Goal: Task Accomplishment & Management: Contribute content

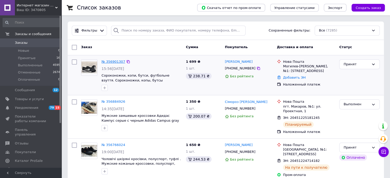
click at [112, 61] on link "№ 356901307" at bounding box center [114, 62] width 24 height 4
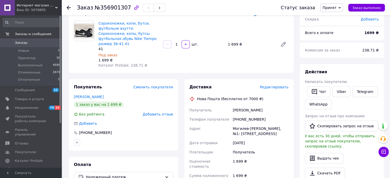
scroll to position [26, 0]
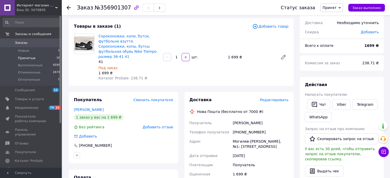
click at [36, 57] on li "Принятые 16" at bounding box center [31, 58] width 63 height 7
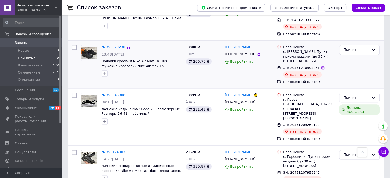
scroll to position [630, 0]
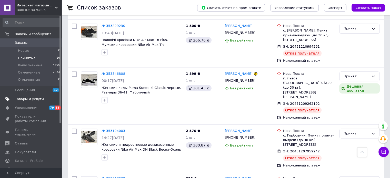
click at [31, 98] on span "Товары и услуги" at bounding box center [29, 99] width 29 height 5
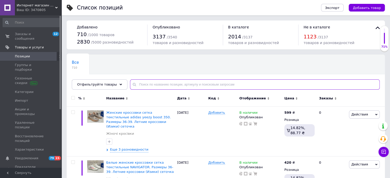
click at [154, 85] on input "text" at bounding box center [255, 85] width 250 height 10
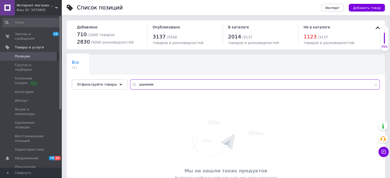
drag, startPoint x: 135, startPoint y: 85, endPoint x: 130, endPoint y: 83, distance: 5.3
click at [130, 83] on div "шшлепки" at bounding box center [255, 85] width 250 height 10
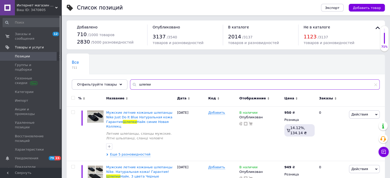
click at [165, 87] on input "шлепки" at bounding box center [255, 85] width 250 height 10
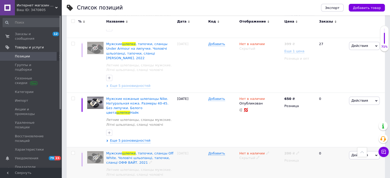
scroll to position [457, 0]
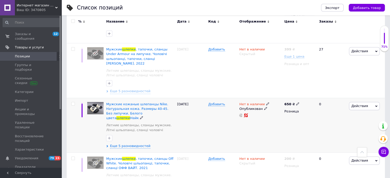
type input "шлепки"
click at [265, 102] on div "Нет в наличии" at bounding box center [254, 104] width 30 height 5
click at [276, 104] on li "В наличии" at bounding box center [295, 107] width 49 height 7
click at [275, 98] on div "Нет в наличии Наличие В наличии Нет в наличии Под заказ Готово к отправке Остат…" at bounding box center [260, 125] width 45 height 55
click at [130, 144] on span "Еще 5 разновидностей" at bounding box center [130, 146] width 40 height 5
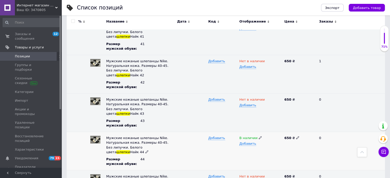
scroll to position [611, 0]
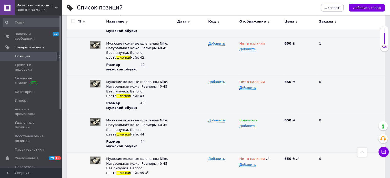
click at [266, 157] on icon at bounding box center [267, 158] width 3 height 3
click at [253, 166] on li "В наличии" at bounding box center [259, 169] width 44 height 7
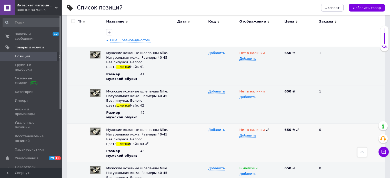
scroll to position [560, 0]
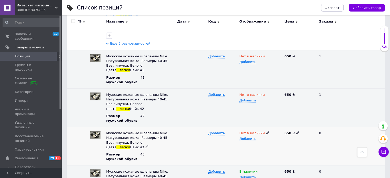
click at [266, 131] on icon at bounding box center [267, 132] width 3 height 3
drag, startPoint x: 256, startPoint y: 85, endPoint x: 258, endPoint y: 88, distance: 3.5
click at [256, 140] on li "В наличии" at bounding box center [259, 143] width 44 height 7
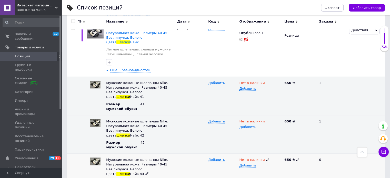
scroll to position [508, 0]
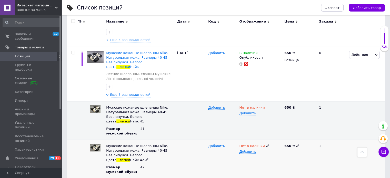
click at [266, 145] on use at bounding box center [267, 146] width 3 height 3
click at [257, 152] on li "В наличии" at bounding box center [259, 155] width 44 height 7
click at [269, 101] on div "Нет в наличии Добавить" at bounding box center [260, 120] width 45 height 39
click at [266, 106] on icon at bounding box center [267, 107] width 3 height 3
click at [260, 114] on li "В наличии" at bounding box center [259, 117] width 44 height 7
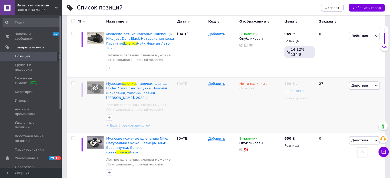
scroll to position [431, 0]
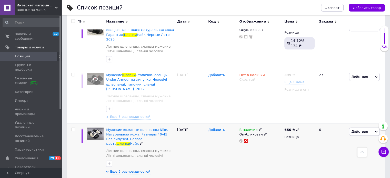
click at [296, 128] on icon at bounding box center [297, 129] width 3 height 3
click at [305, 119] on input "650" at bounding box center [321, 124] width 39 height 10
drag, startPoint x: 313, startPoint y: 81, endPoint x: 298, endPoint y: 77, distance: 15.4
click at [302, 119] on input "650" at bounding box center [321, 124] width 39 height 10
type input "899"
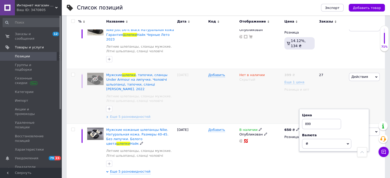
drag, startPoint x: 323, startPoint y: 85, endPoint x: 298, endPoint y: 76, distance: 27.3
click at [302, 113] on div "Цена 899" at bounding box center [334, 121] width 64 height 16
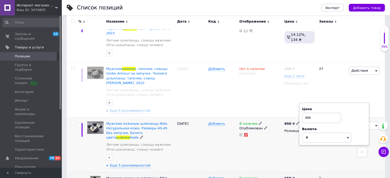
scroll to position [457, 0]
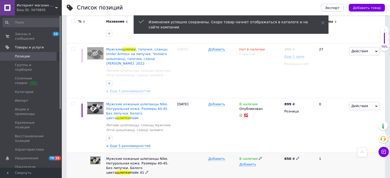
click at [296, 157] on icon at bounding box center [297, 158] width 3 height 3
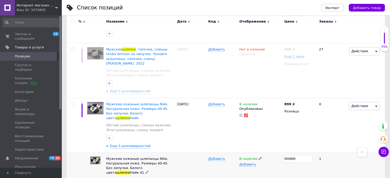
drag, startPoint x: 284, startPoint y: 110, endPoint x: 313, endPoint y: 117, distance: 28.9
click at [312, 153] on div "650899" at bounding box center [299, 172] width 33 height 39
type input "899"
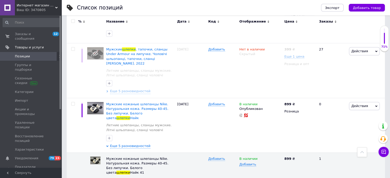
type input "899"
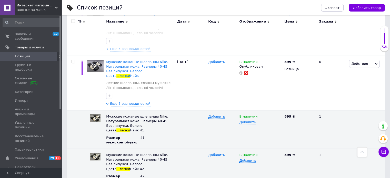
scroll to position [534, 0]
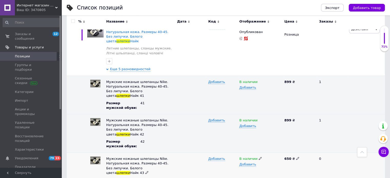
click at [296, 157] on icon at bounding box center [297, 158] width 3 height 3
click at [274, 153] on div "Мужские кожаные шлепанцы Nike. Натуральная кожа. Размеры 40-45. Без липучки. Бе…" at bounding box center [226, 172] width 319 height 39
type input "899"
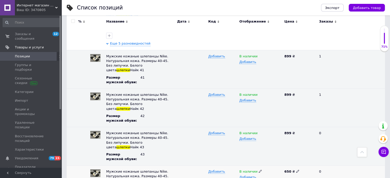
click at [296, 170] on icon at bounding box center [297, 171] width 3 height 3
drag, startPoint x: 295, startPoint y: 112, endPoint x: 274, endPoint y: 111, distance: 21.3
type input "899"
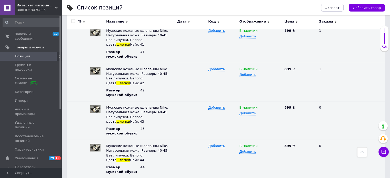
drag, startPoint x: 287, startPoint y: 117, endPoint x: 265, endPoint y: 117, distance: 22.6
type input "899"
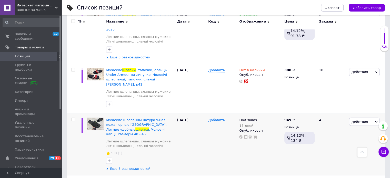
scroll to position [919, 0]
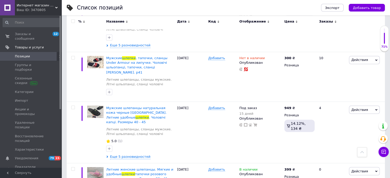
scroll to position [894, 0]
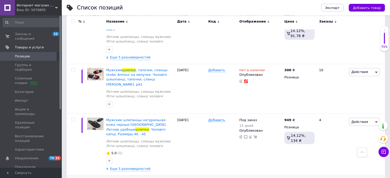
click at [297, 178] on use at bounding box center [297, 181] width 3 height 3
drag, startPoint x: 304, startPoint y: 90, endPoint x: 319, endPoint y: 90, distance: 14.1
click at [319, 171] on input "399" at bounding box center [321, 176] width 39 height 10
type input "299"
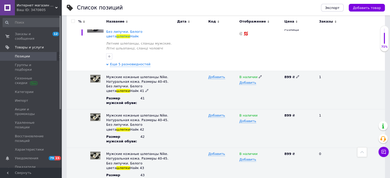
scroll to position [534, 0]
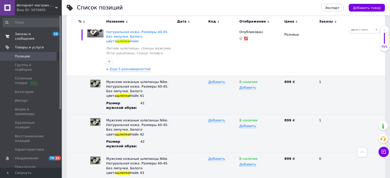
click at [20, 33] on span "Заказы и сообщения" at bounding box center [31, 36] width 33 height 9
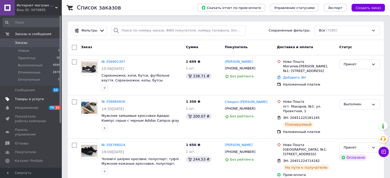
click at [44, 95] on link "Товары и услуги" at bounding box center [31, 99] width 63 height 9
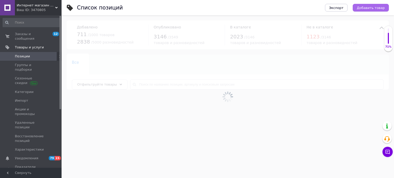
click at [369, 6] on span "Добавить товар" at bounding box center [371, 8] width 28 height 4
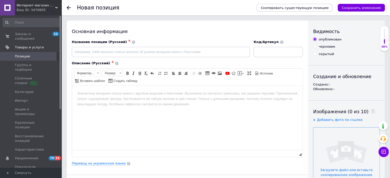
click at [342, 156] on input "file" at bounding box center [347, 161] width 66 height 66
